Goal: Information Seeking & Learning: Compare options

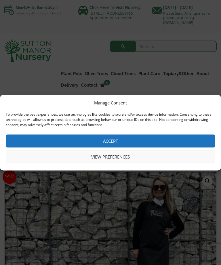
click at [134, 157] on button "View preferences" at bounding box center [110, 156] width 209 height 13
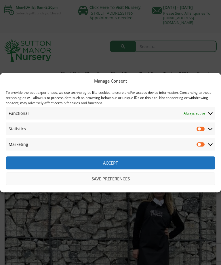
click at [123, 178] on button "Save preferences" at bounding box center [110, 178] width 209 height 13
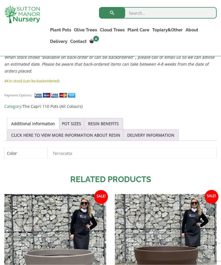
scroll to position [515, 0]
click at [74, 121] on link "POT SIZES" at bounding box center [71, 123] width 19 height 11
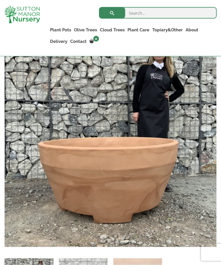
scroll to position [126, 0]
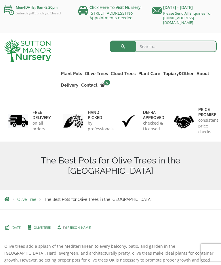
click at [191, 88] on ul "Plant Pots Resin Bonded Pots The Amalfi Pots The Milan Pots The Capri Pots The …" at bounding box center [137, 75] width 157 height 38
click at [151, 48] on input "search" at bounding box center [163, 45] width 107 height 11
type input "Extra large pot"
click at [123, 46] on button "submit" at bounding box center [123, 45] width 26 height 11
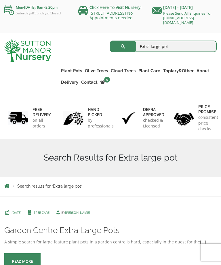
click at [0, 0] on link "Shallow Bowl Grande" at bounding box center [0, 0] width 0 height 0
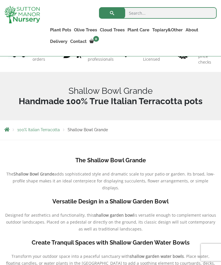
scroll to position [59, 0]
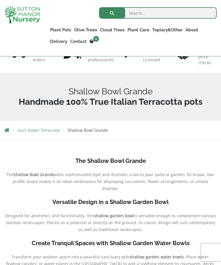
click at [0, 0] on link "Rolled Rim Classico" at bounding box center [0, 0] width 0 height 0
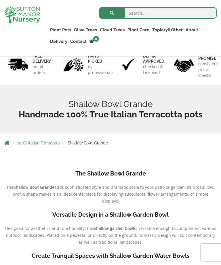
scroll to position [0, 0]
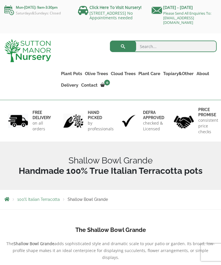
click at [0, 0] on link "The Atlantis Pots" at bounding box center [0, 0] width 0 height 0
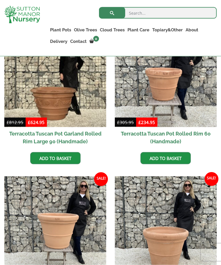
scroll to position [484, 0]
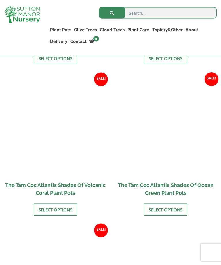
scroll to position [652, 0]
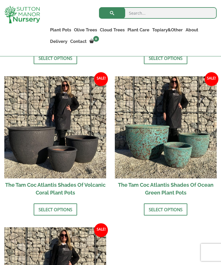
click at [0, 0] on link "The Old Stone Pots" at bounding box center [0, 0] width 0 height 0
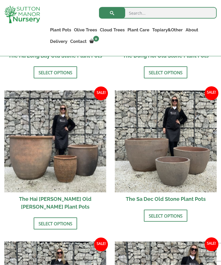
scroll to position [342, 0]
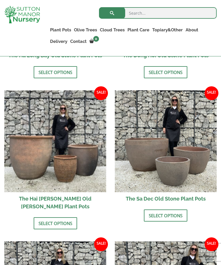
click at [0, 0] on link "Wabi-Sabi" at bounding box center [0, 0] width 0 height 0
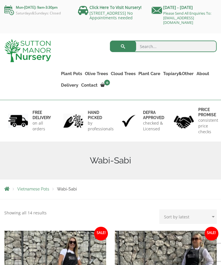
click at [0, 0] on link "Vietnamese Terracotta" at bounding box center [0, 0] width 0 height 0
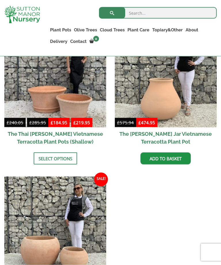
scroll to position [346, 0]
click at [0, 0] on link "Fibre Clay Pots" at bounding box center [0, 0] width 0 height 0
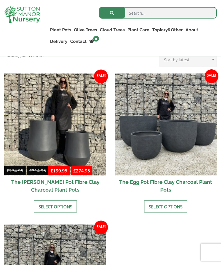
scroll to position [186, 0]
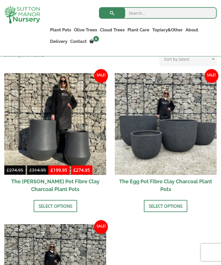
click at [176, 206] on link "Select options" at bounding box center [165, 206] width 43 height 12
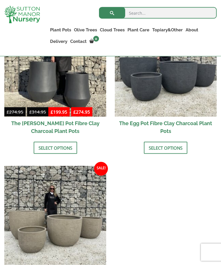
scroll to position [244, 0]
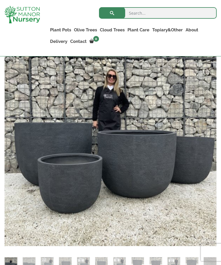
scroll to position [124, 0]
